Goal: Consume media (video, audio)

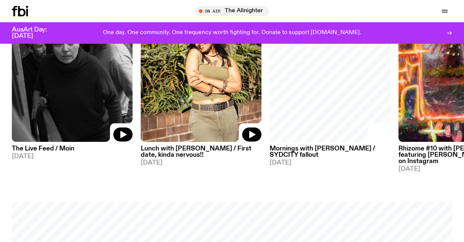
scroll to position [402, 0]
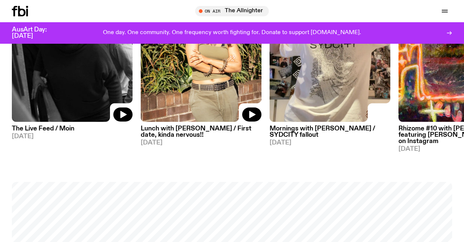
click at [451, 12] on button "button" at bounding box center [444, 11] width 15 height 10
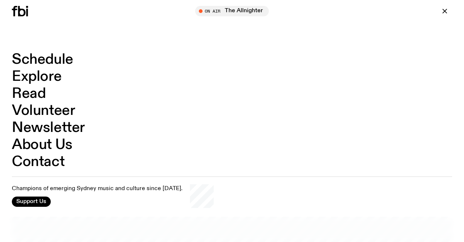
click at [57, 56] on link "Schedule" at bounding box center [42, 60] width 61 height 14
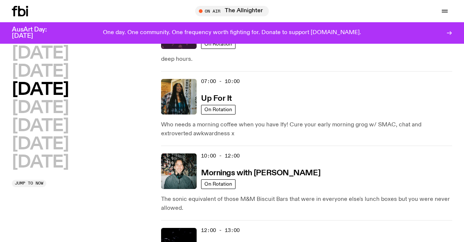
scroll to position [107, 0]
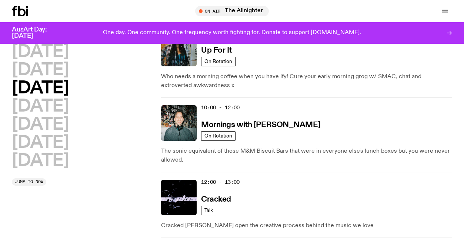
click at [276, 126] on h3 "Mornings with [PERSON_NAME]" at bounding box center [260, 125] width 119 height 8
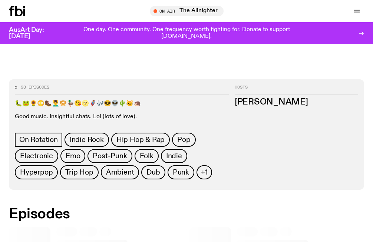
scroll to position [437, 0]
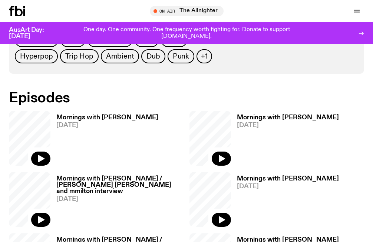
click at [39, 162] on icon "button" at bounding box center [40, 158] width 9 height 9
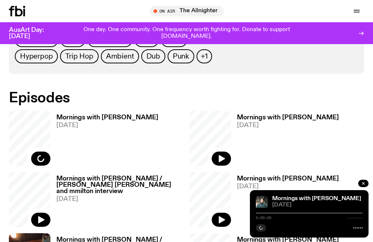
click at [100, 114] on div "Mornings with [PERSON_NAME] [DATE]" at bounding box center [104, 138] width 108 height 55
click at [102, 116] on h3 "Mornings with [PERSON_NAME]" at bounding box center [107, 117] width 102 height 6
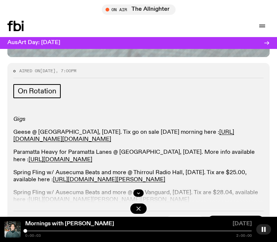
scroll to position [556, 0]
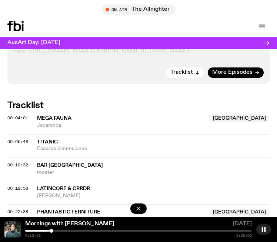
click at [263, 229] on rect "button" at bounding box center [262, 229] width 1 height 5
